Goal: Navigation & Orientation: Find specific page/section

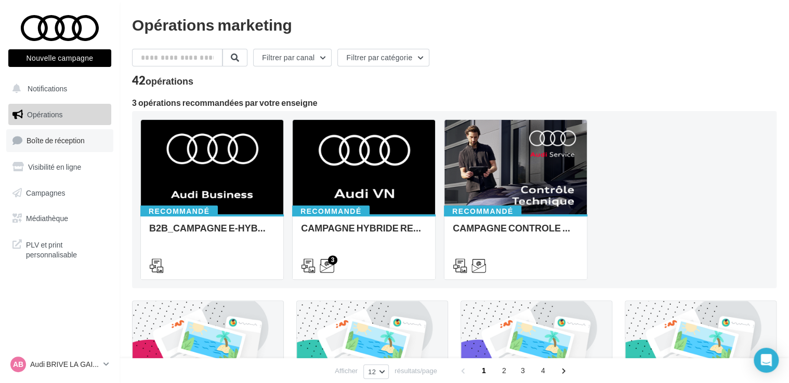
click at [69, 141] on span "Boîte de réception" at bounding box center [55, 140] width 58 height 9
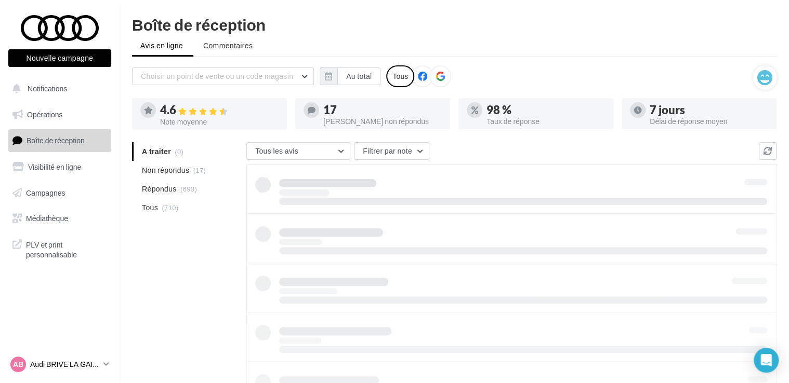
click at [97, 365] on p "Audi BRIVE LA GAILLARDE" at bounding box center [64, 364] width 69 height 10
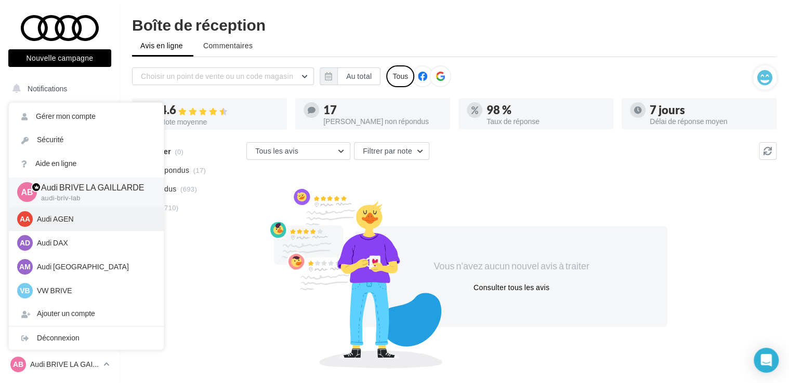
click at [65, 223] on p "Audi AGEN" at bounding box center [94, 219] width 114 height 10
